Goal: Communication & Community: Answer question/provide support

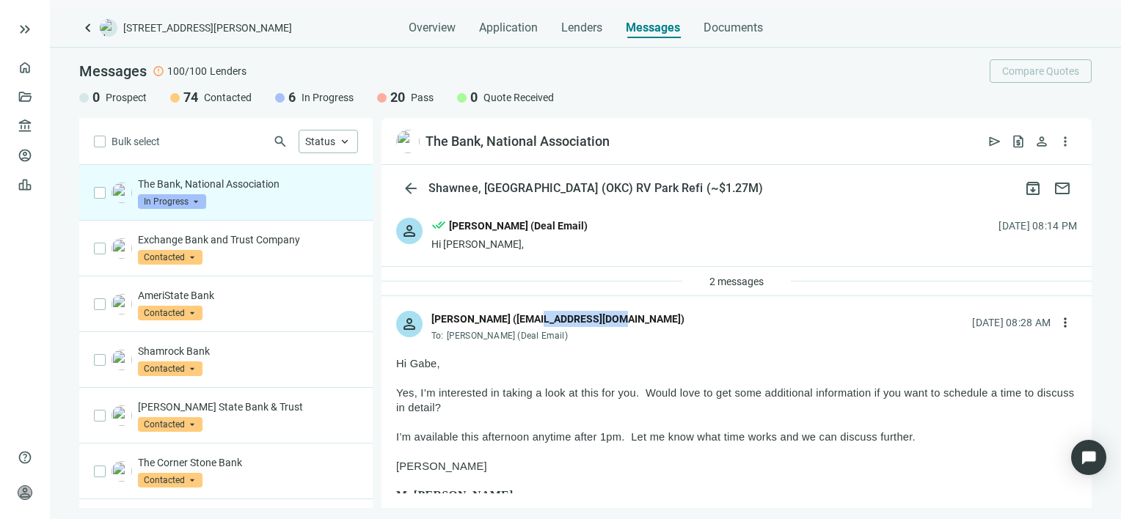
drag, startPoint x: 609, startPoint y: 320, endPoint x: 535, endPoint y: 321, distance: 74.1
click at [535, 321] on div "Scott Vance (svance@thebankna.bank)" at bounding box center [557, 319] width 253 height 16
drag, startPoint x: 535, startPoint y: 321, endPoint x: 550, endPoint y: 317, distance: 15.8
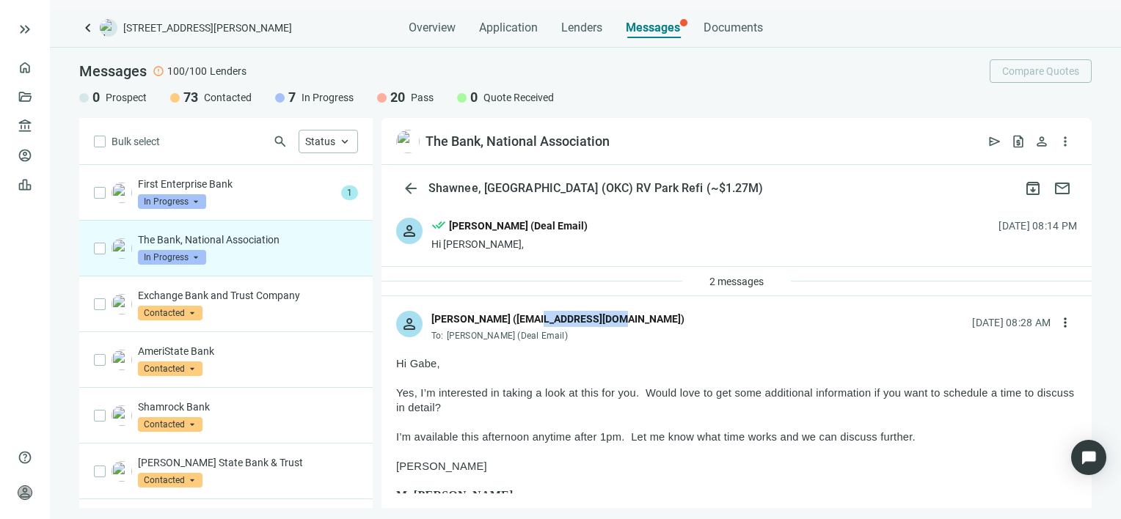
copy div "thebankna.bank"
click at [621, 325] on div "person Scott Vance (svance@thebankna.bank) To: Gabe Gruszynski (Deal Email) 09.…" at bounding box center [737, 320] width 710 height 48
drag, startPoint x: 608, startPoint y: 320, endPoint x: 493, endPoint y: 320, distance: 114.5
click at [493, 320] on div "Scott Vance (svance@thebankna.bank)" at bounding box center [557, 319] width 253 height 16
copy div "svance@thebankna.bank"
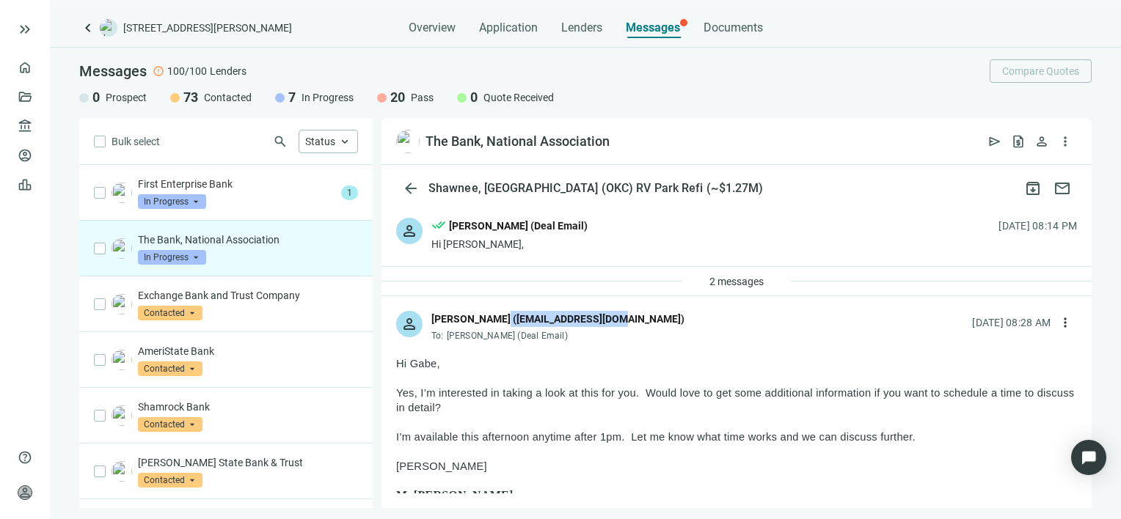
scroll to position [147, 0]
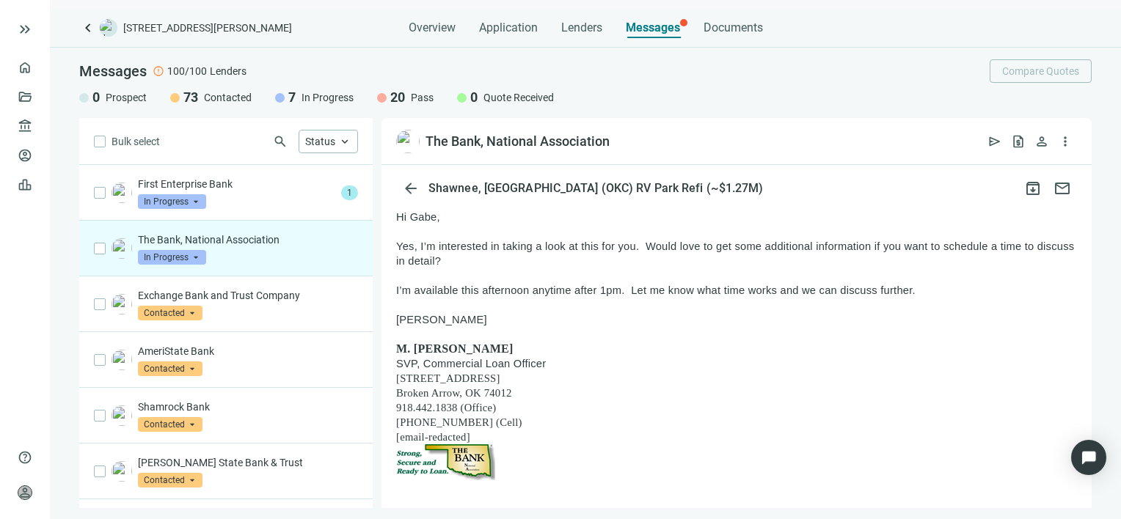
drag, startPoint x: 456, startPoint y: 425, endPoint x: 388, endPoint y: 425, distance: 67.5
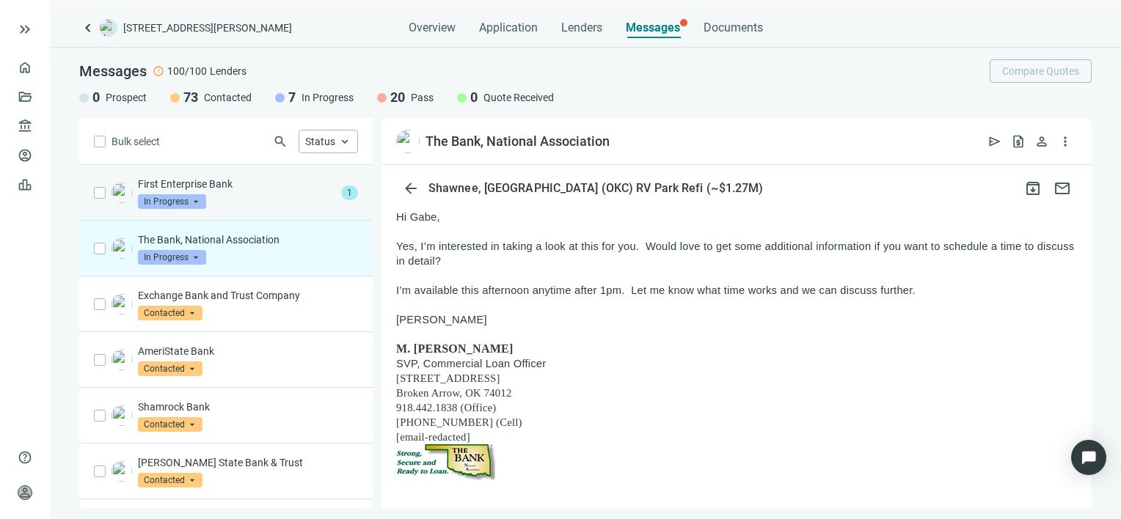
click at [255, 192] on div "First Enterprise Bank In Progress arrow_drop_down" at bounding box center [236, 193] width 197 height 32
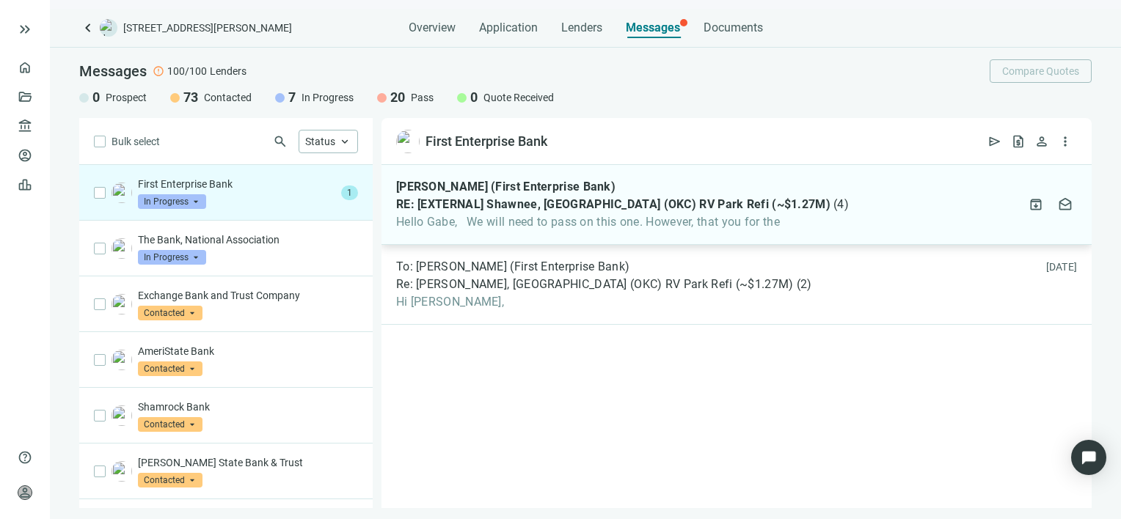
click at [621, 223] on span "Hello Gabe, We will need to pass on this one. However, that you for the" at bounding box center [622, 222] width 453 height 15
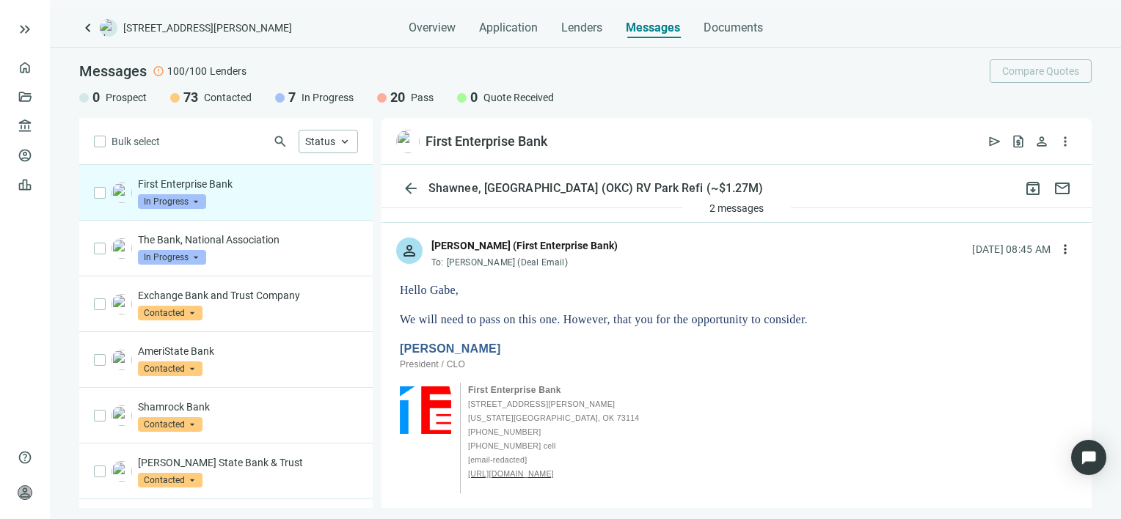
scroll to position [73, 0]
click at [1058, 249] on span "more_vert" at bounding box center [1065, 249] width 15 height 15
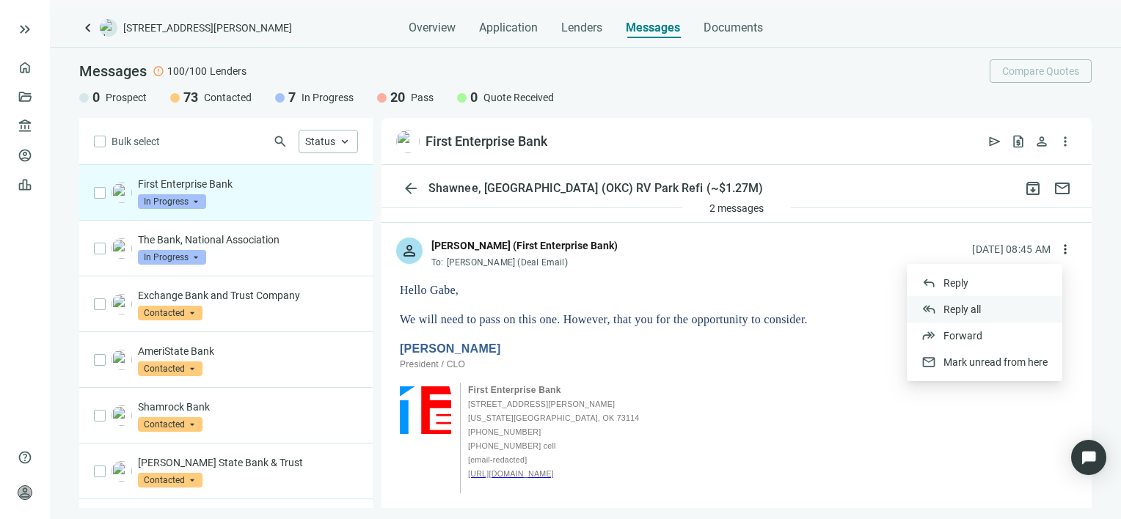
click at [963, 309] on span "Reply all" at bounding box center [962, 310] width 37 height 12
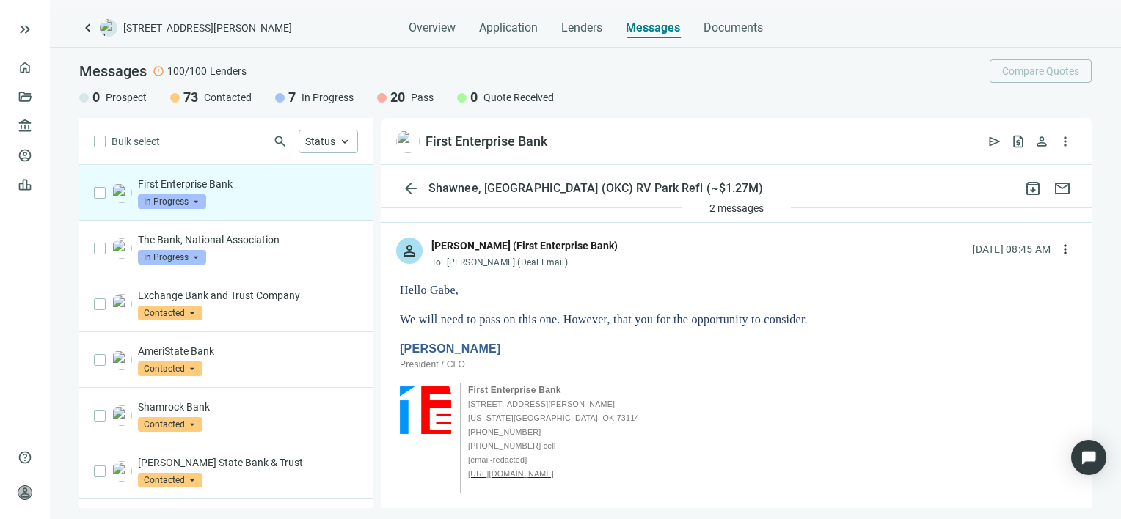
type textarea "**********"
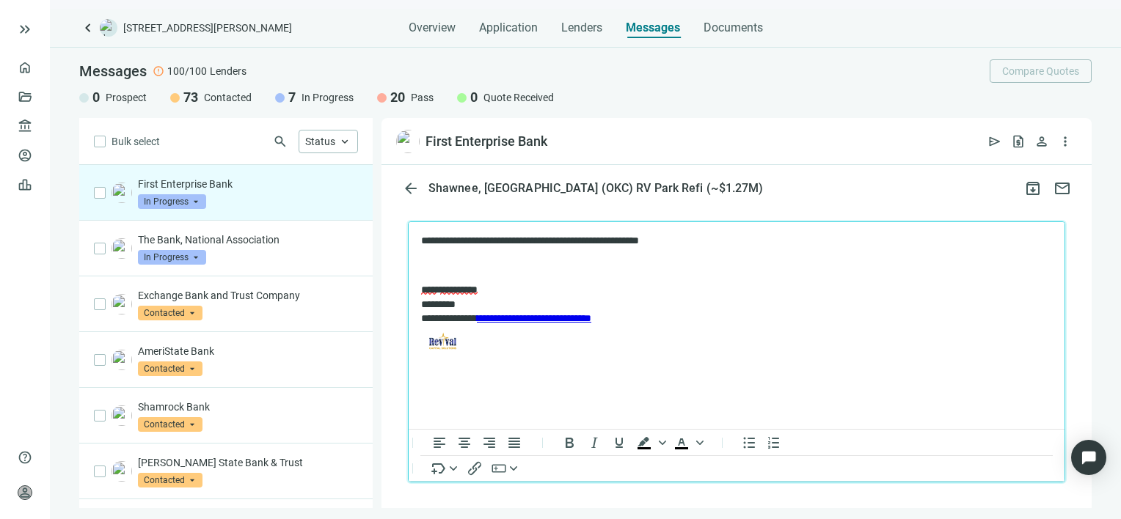
scroll to position [1681, 0]
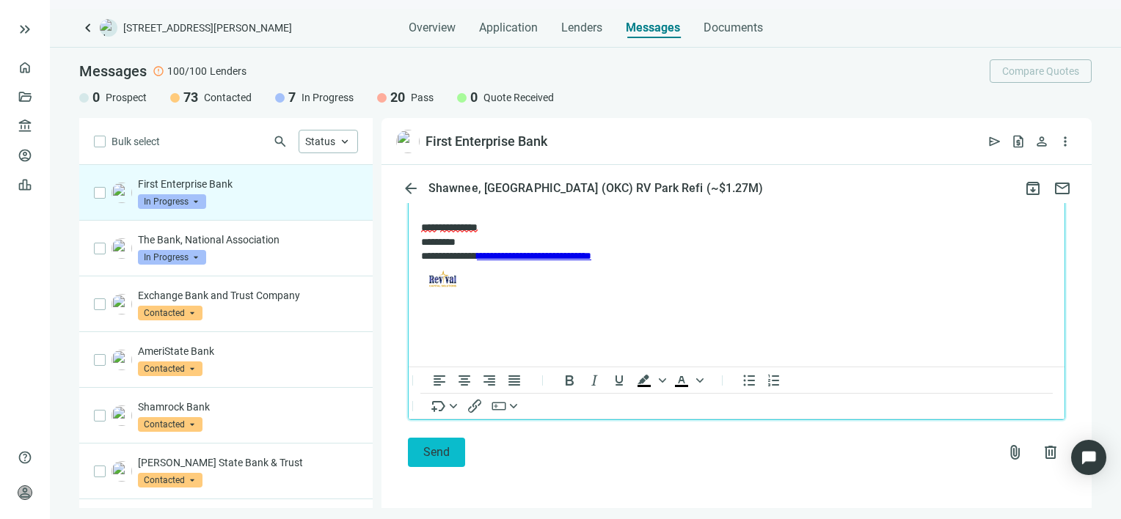
click at [437, 453] on span "Send" at bounding box center [436, 452] width 26 height 14
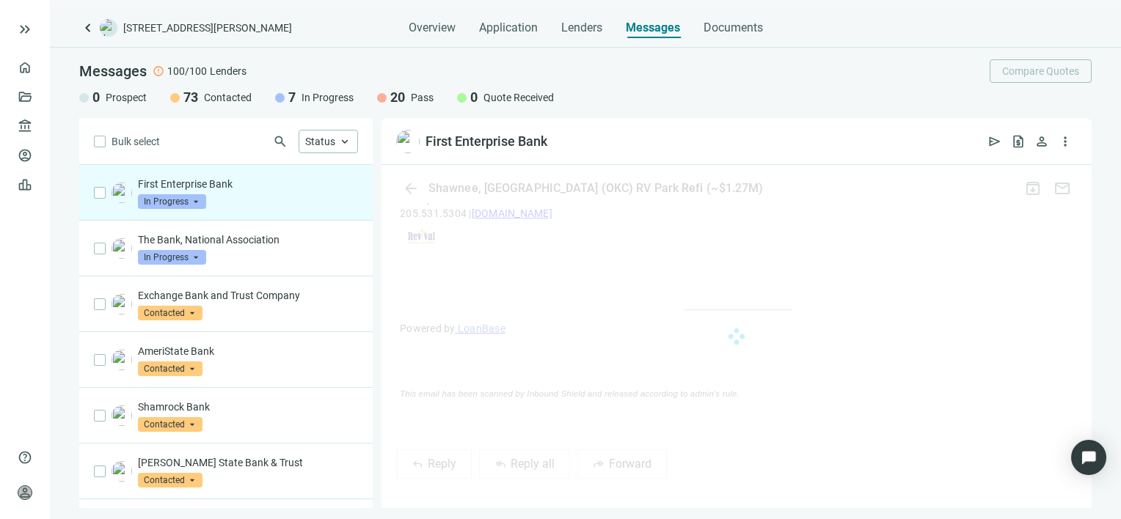
scroll to position [1633, 0]
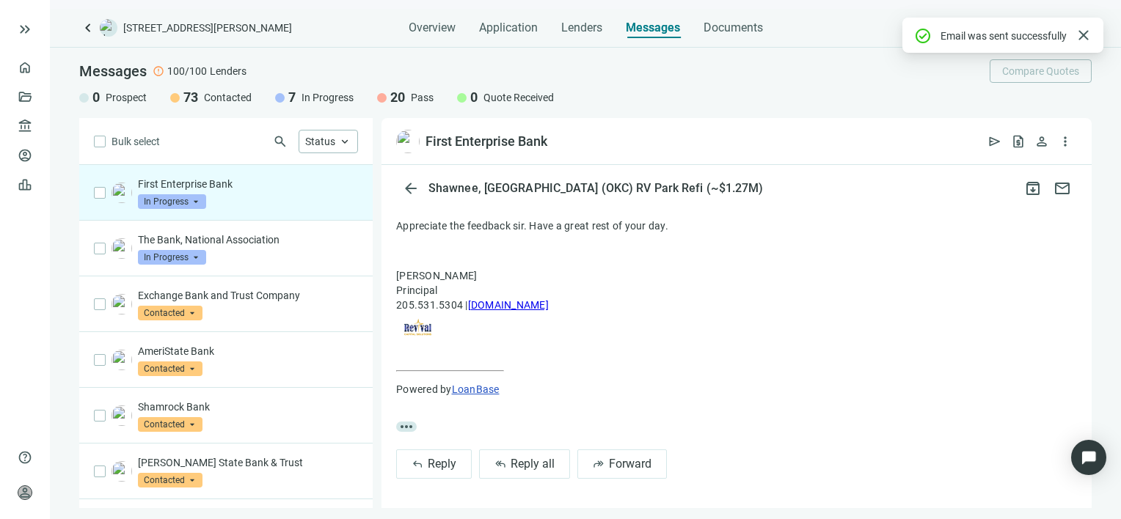
click at [198, 200] on span "In Progress" at bounding box center [172, 201] width 68 height 15
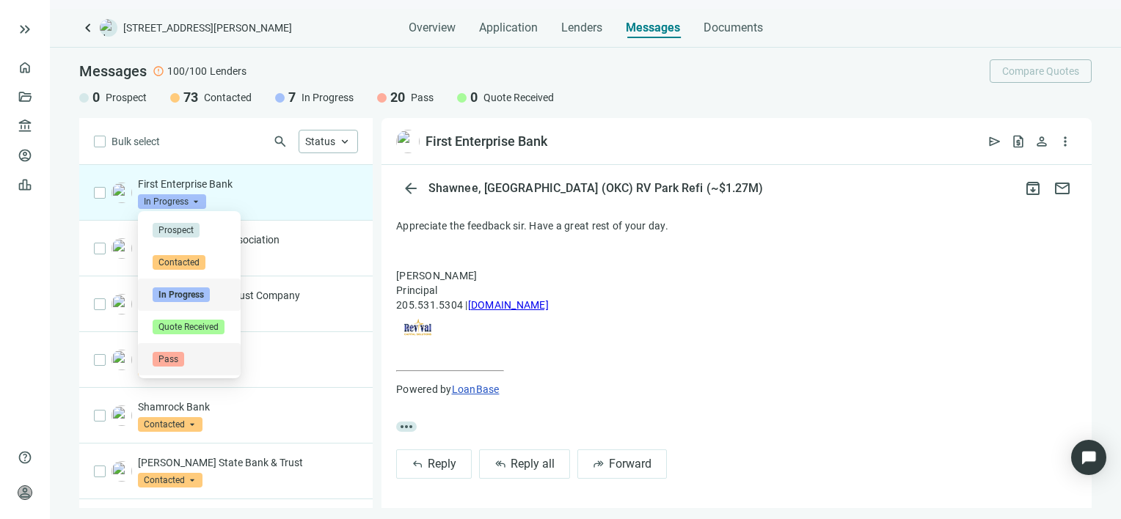
click at [174, 359] on span "Pass" at bounding box center [169, 359] width 32 height 15
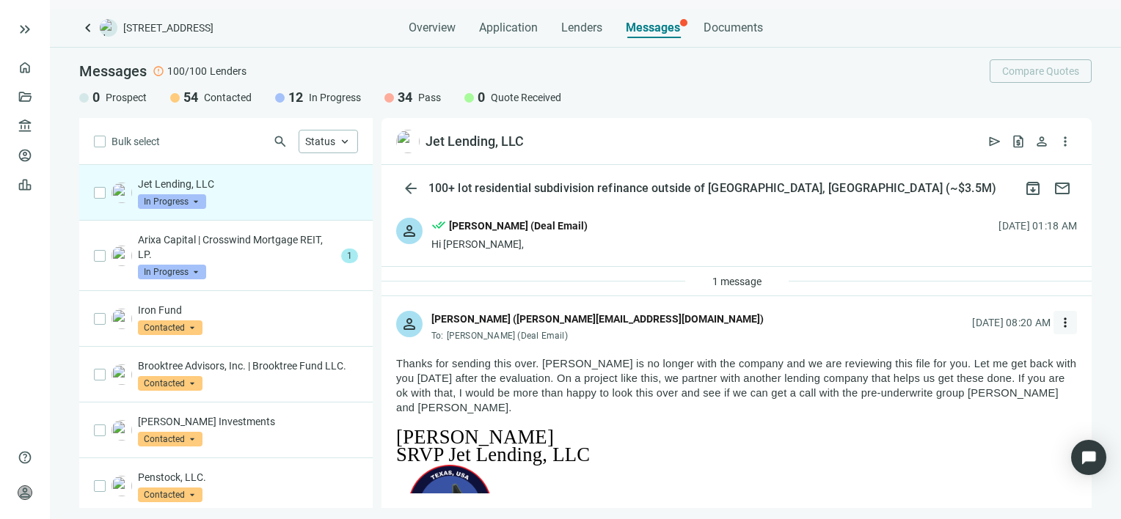
click at [1058, 321] on span "more_vert" at bounding box center [1065, 323] width 15 height 15
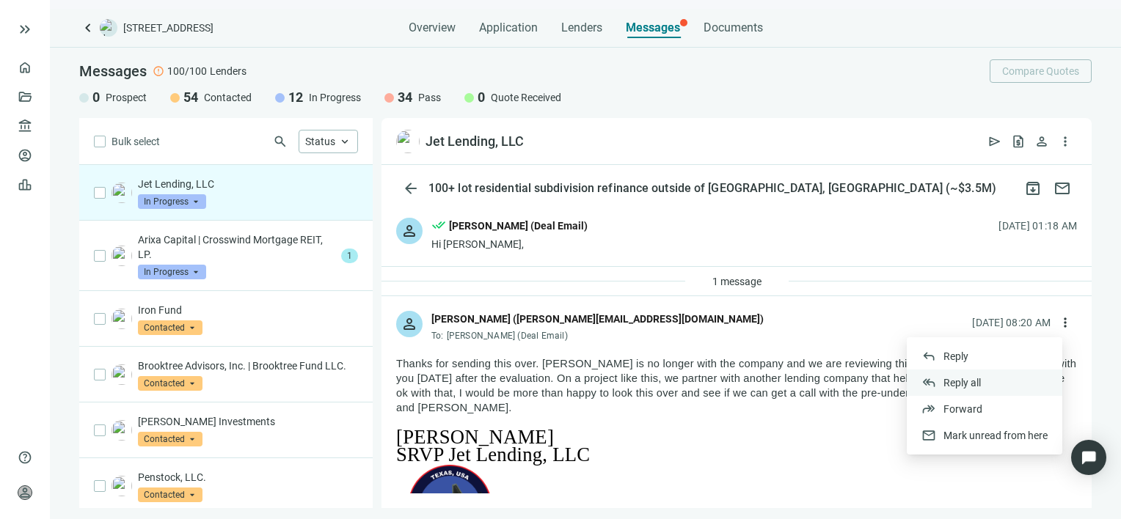
click at [971, 378] on span "Reply all" at bounding box center [962, 383] width 37 height 12
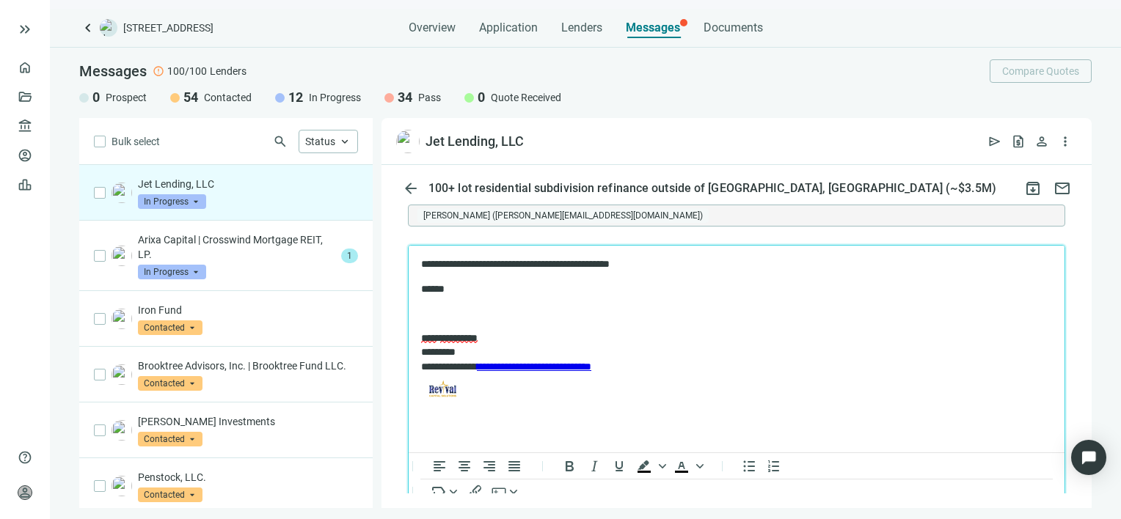
scroll to position [1627, 0]
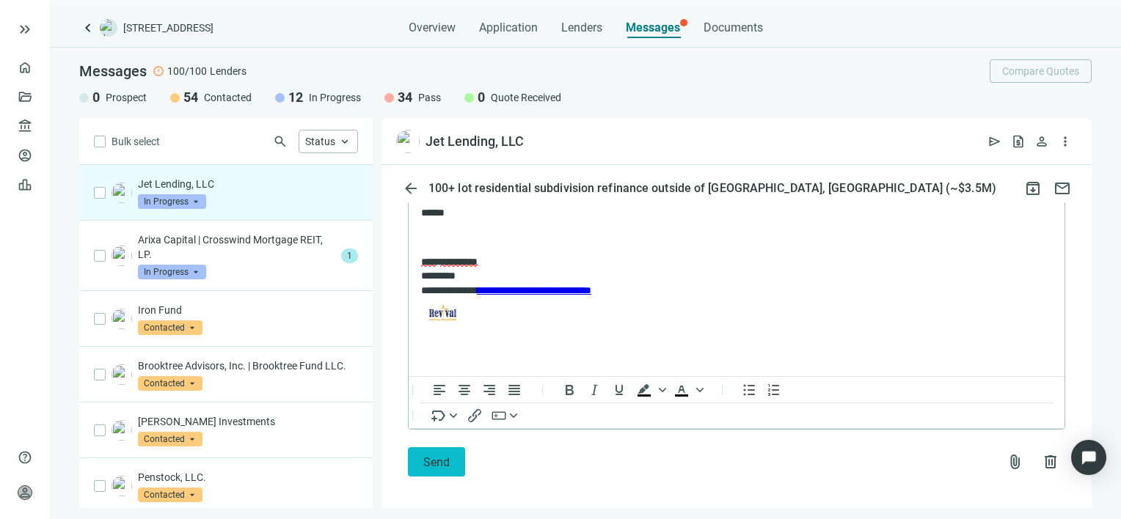
click at [427, 456] on span "Send" at bounding box center [436, 463] width 26 height 14
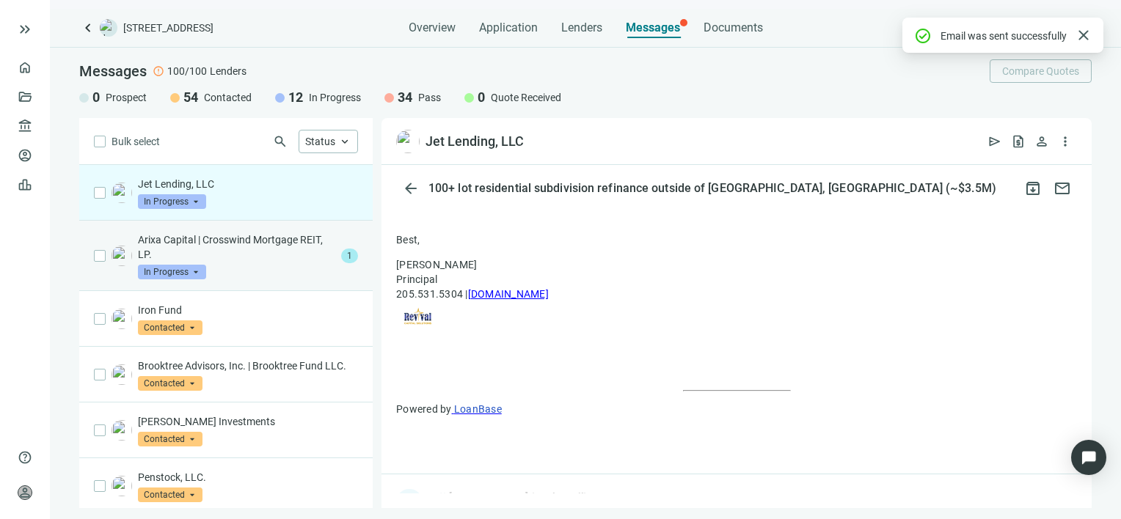
scroll to position [1604, 0]
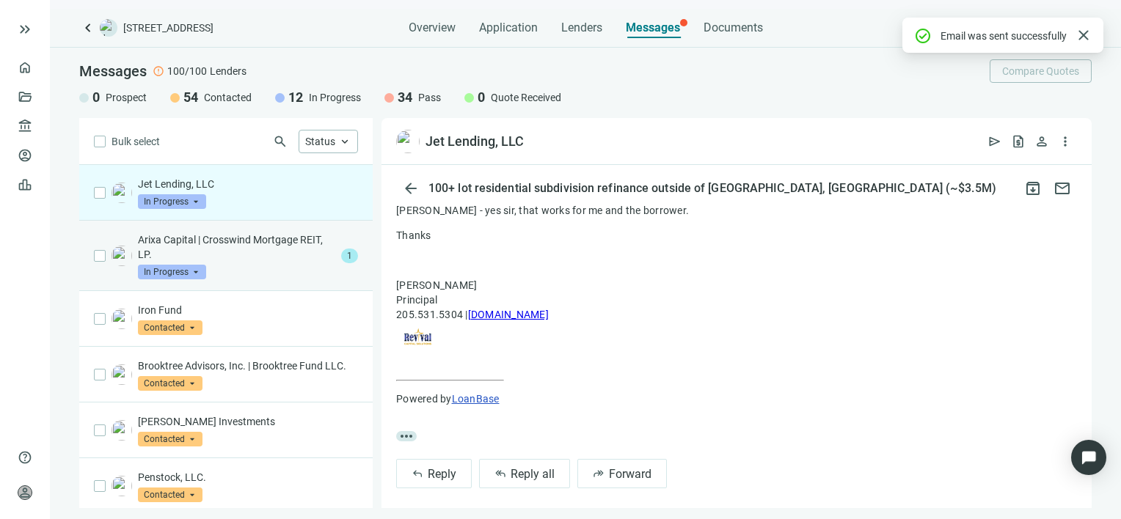
click at [241, 244] on p "Arixa Capital | Crosswind Mortgage REIT, LP." at bounding box center [236, 247] width 197 height 29
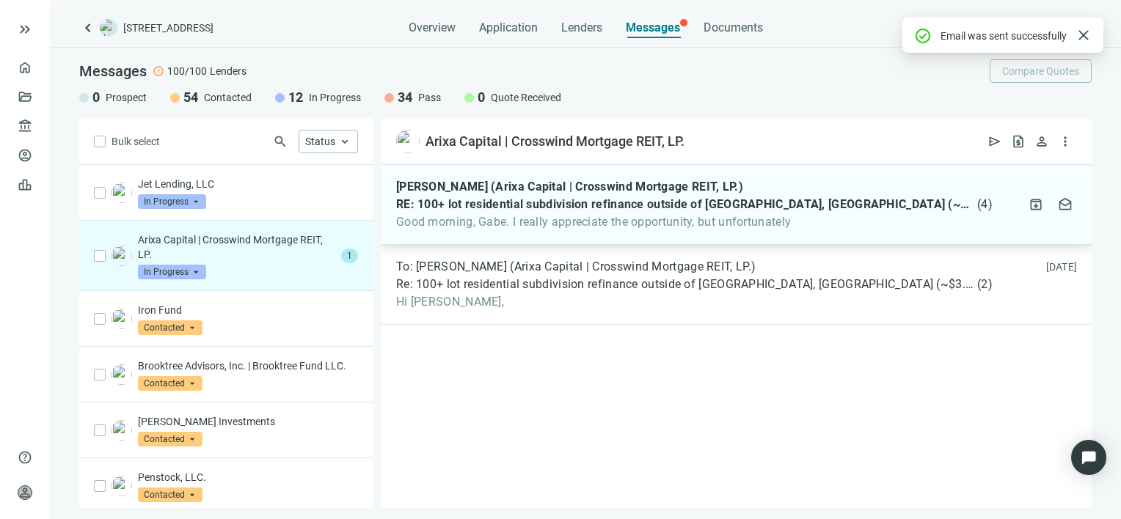
click at [558, 218] on span "Good morning, Gabe. I really appreciate the opportunity, but unfortunately" at bounding box center [694, 222] width 597 height 15
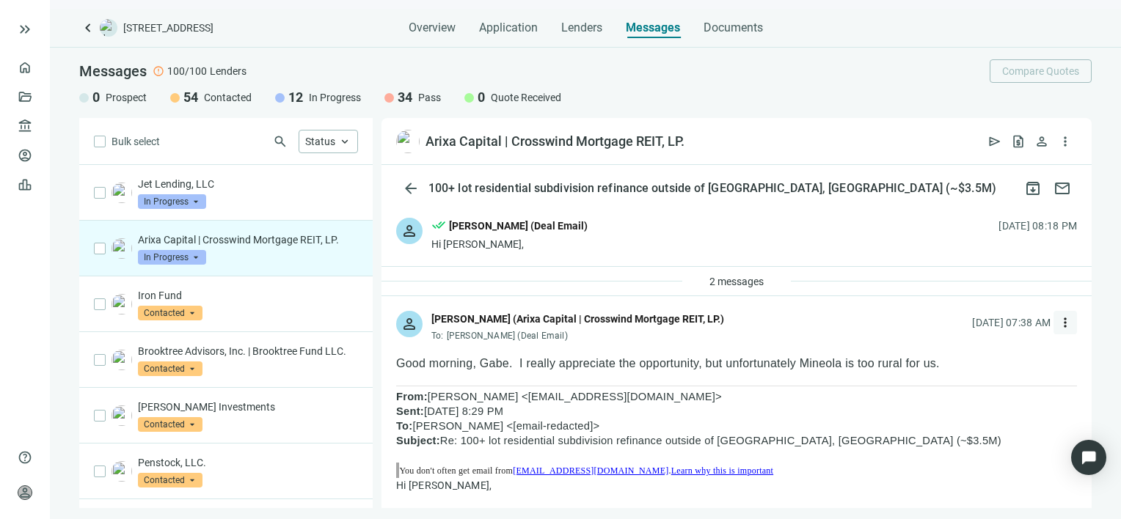
click at [1058, 323] on span "more_vert" at bounding box center [1065, 323] width 15 height 15
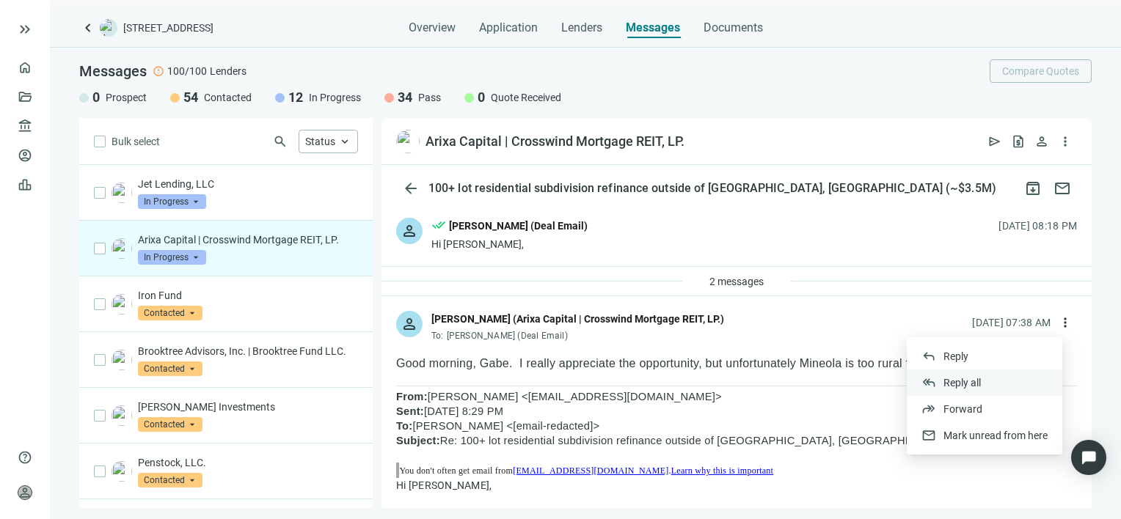
click at [975, 380] on span "Reply all" at bounding box center [962, 383] width 37 height 12
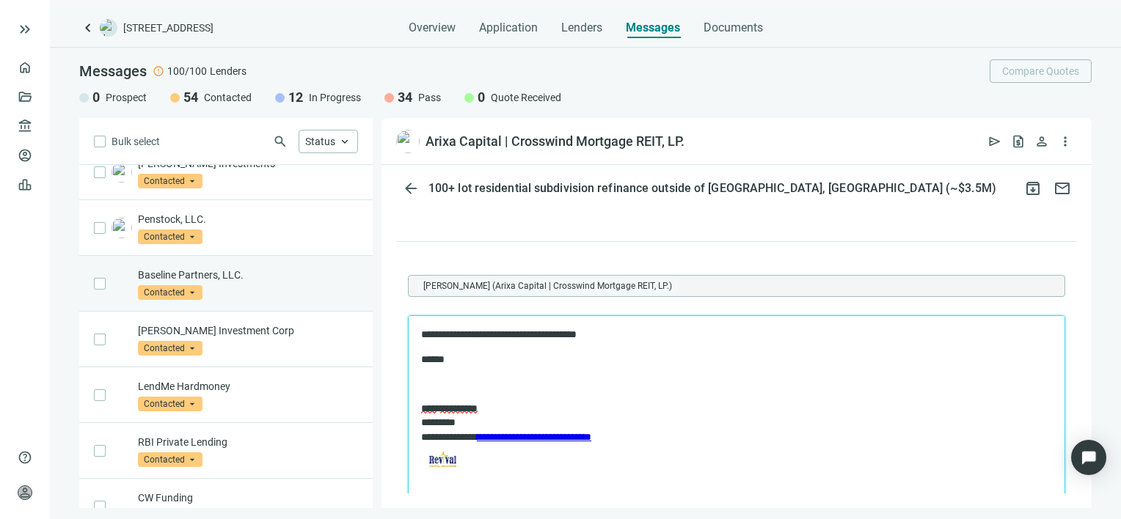
scroll to position [293, 0]
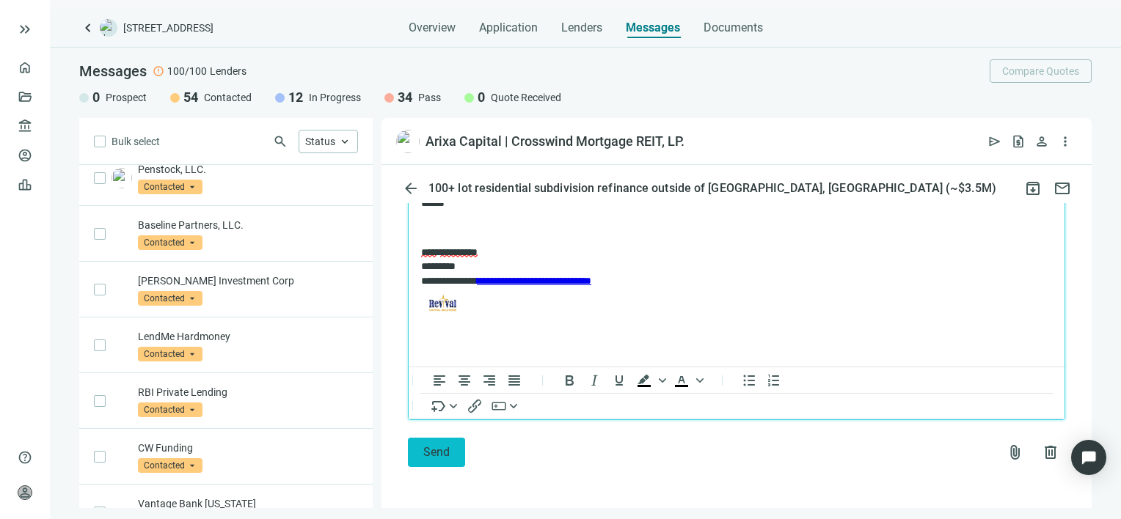
click at [418, 449] on button "Send" at bounding box center [436, 452] width 57 height 29
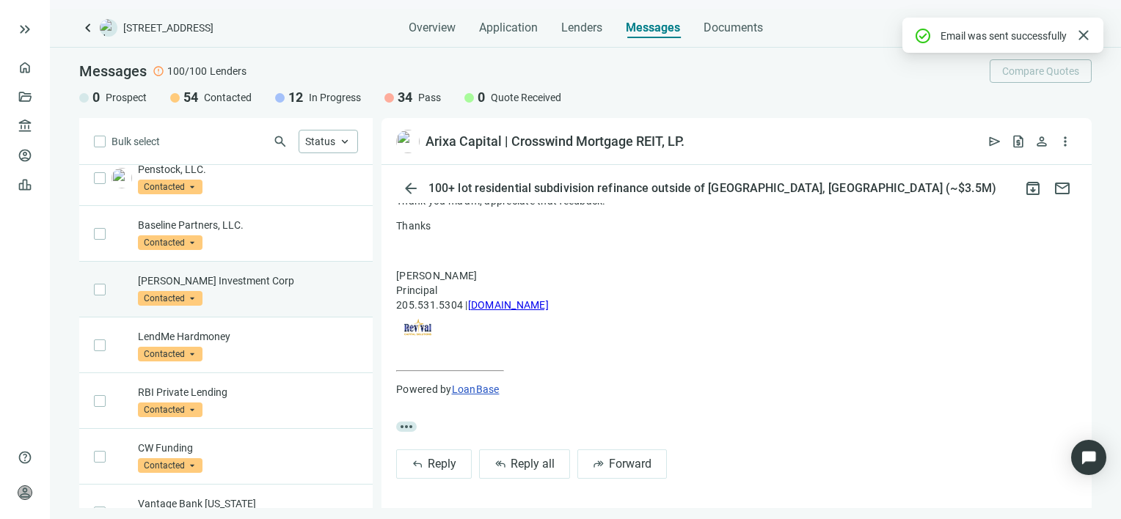
scroll to position [0, 0]
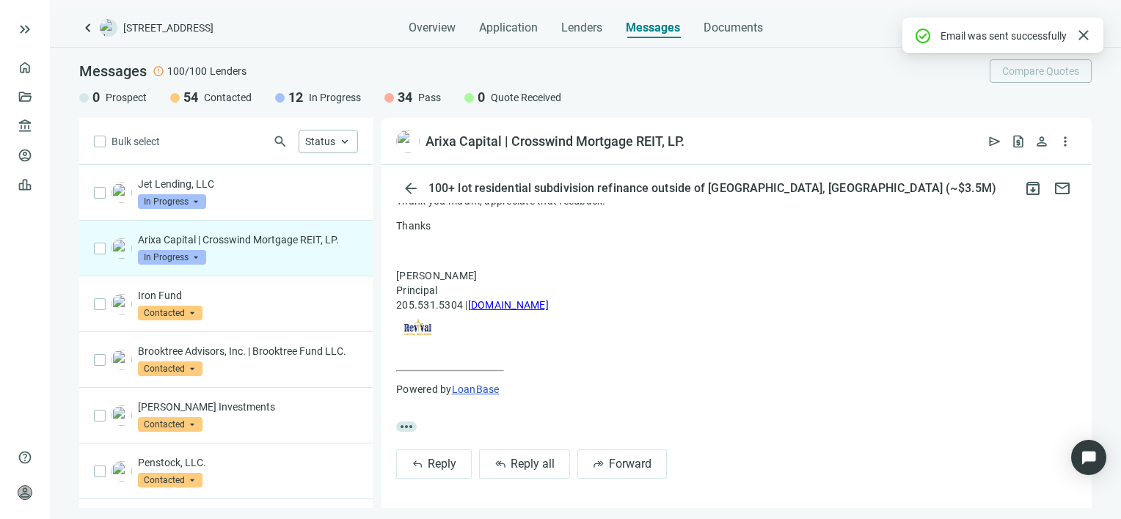
click at [199, 258] on span "In Progress" at bounding box center [172, 257] width 68 height 15
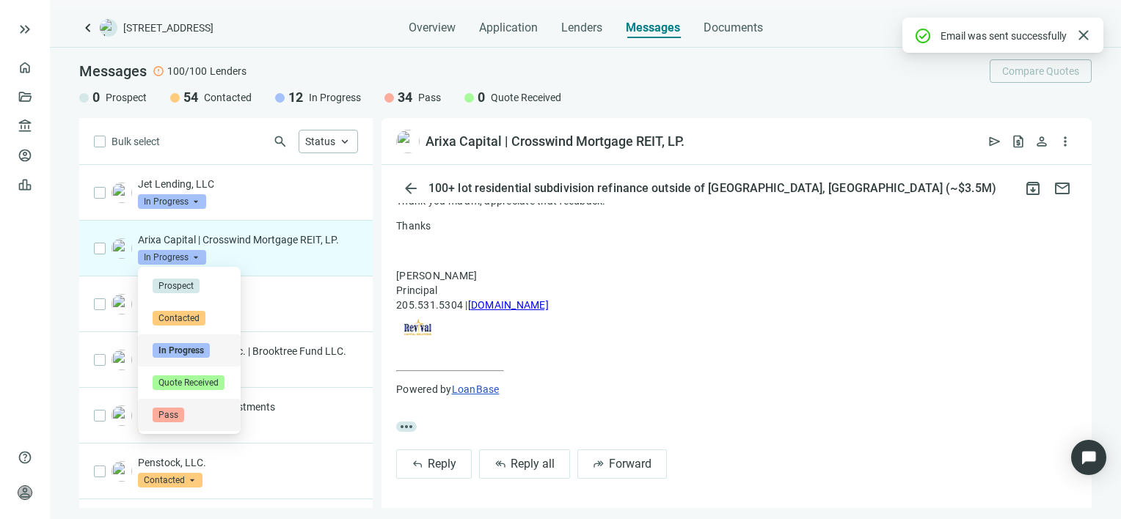
click at [169, 417] on span "Pass" at bounding box center [169, 415] width 32 height 15
